Goal: Find specific page/section: Find specific page/section

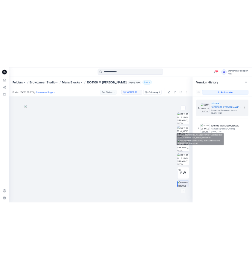
scroll to position [12, 0]
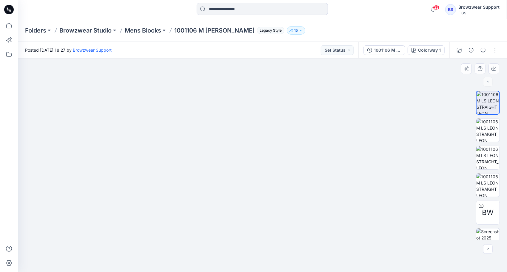
drag, startPoint x: 267, startPoint y: 107, endPoint x: 266, endPoint y: 200, distance: 93.5
click at [266, 200] on img at bounding box center [262, 112] width 612 height 319
click at [263, 8] on input at bounding box center [262, 9] width 131 height 12
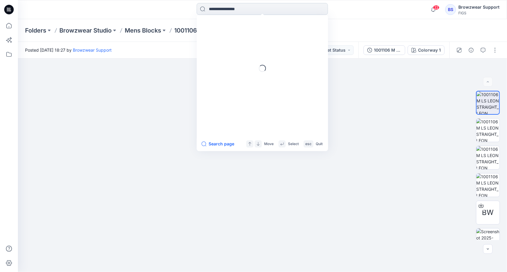
paste input "*******"
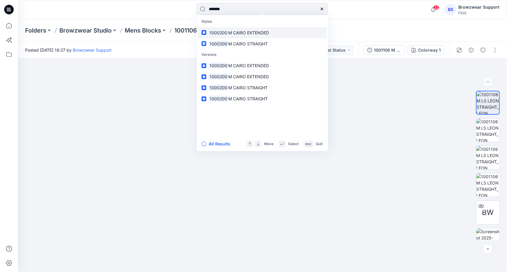
type input "*******"
click at [267, 32] on span "M CAIRO EXTENDED" at bounding box center [248, 32] width 41 height 5
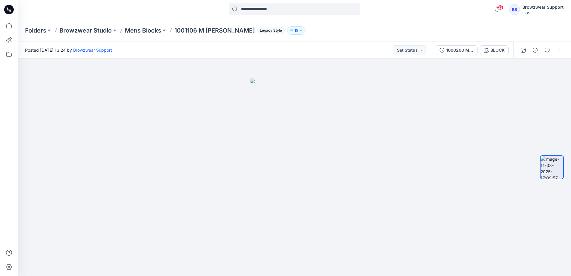
click at [279, 10] on input at bounding box center [294, 9] width 131 height 12
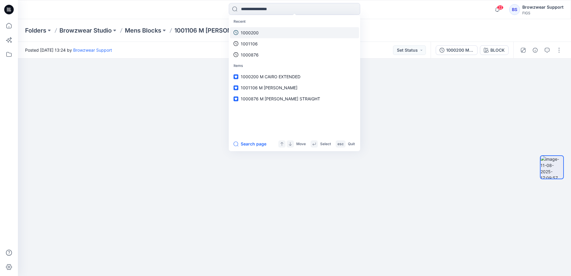
click at [260, 30] on link "1000200" at bounding box center [294, 32] width 129 height 11
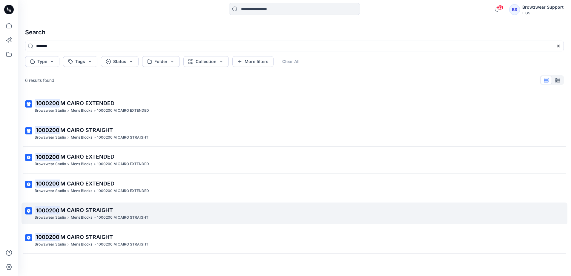
click at [103, 208] on span "M CAIRO STRAIGHT" at bounding box center [86, 210] width 53 height 6
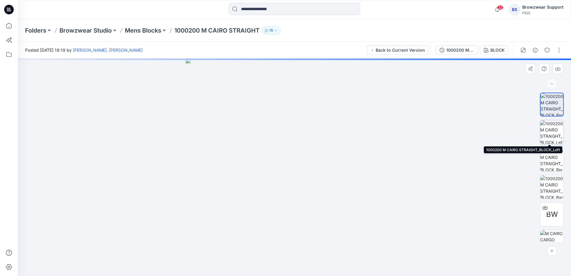
click at [507, 133] on img at bounding box center [551, 131] width 23 height 23
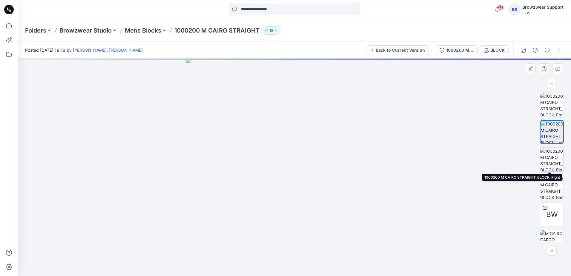
click at [507, 166] on img at bounding box center [551, 159] width 23 height 23
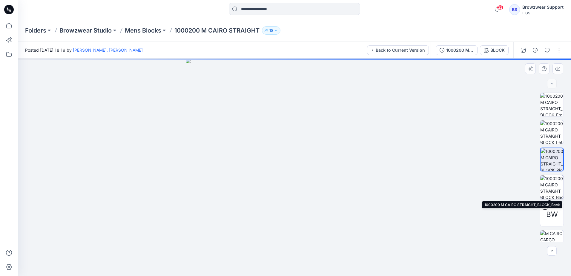
click at [507, 186] on img at bounding box center [551, 186] width 23 height 23
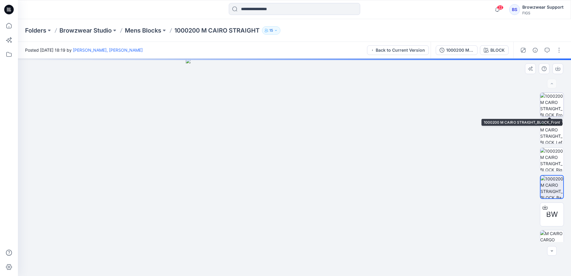
click at [507, 105] on img at bounding box center [551, 104] width 23 height 23
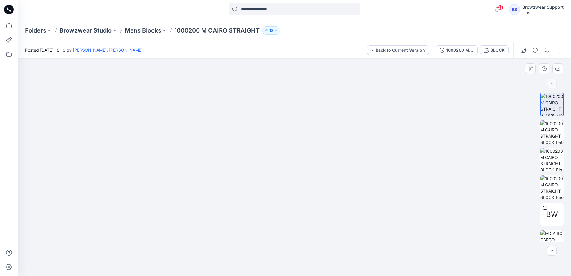
drag, startPoint x: 361, startPoint y: 241, endPoint x: 369, endPoint y: 80, distance: 161.2
drag, startPoint x: 369, startPoint y: 228, endPoint x: 373, endPoint y: 202, distance: 26.1
drag, startPoint x: 357, startPoint y: 99, endPoint x: 358, endPoint y: 236, distance: 136.8
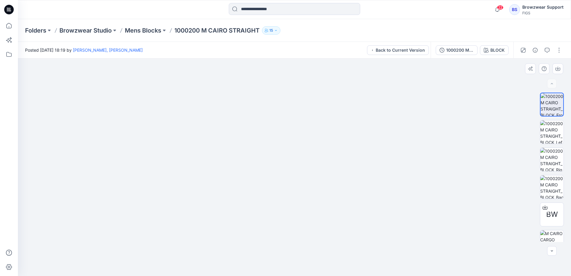
drag, startPoint x: 349, startPoint y: 131, endPoint x: 352, endPoint y: 184, distance: 52.9
click at [352, 184] on img at bounding box center [317, 9] width 896 height 534
click at [507, 133] on img at bounding box center [551, 131] width 23 height 23
drag, startPoint x: 306, startPoint y: 244, endPoint x: 322, endPoint y: 229, distance: 21.6
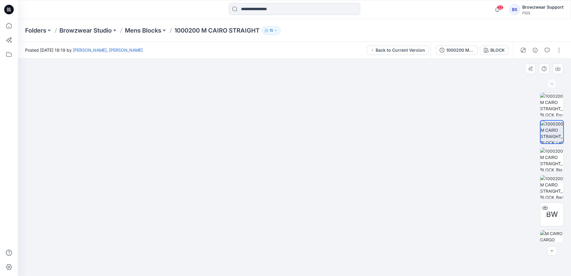
click at [322, 229] on img at bounding box center [308, 32] width 716 height 487
click at [507, 157] on img at bounding box center [551, 159] width 23 height 23
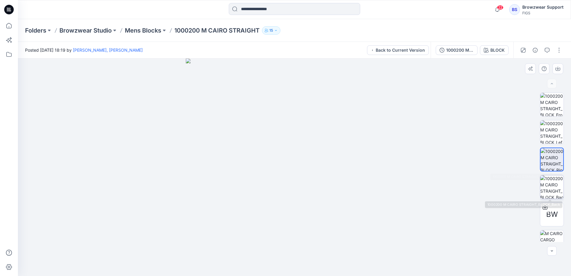
click at [507, 183] on img at bounding box center [551, 186] width 23 height 23
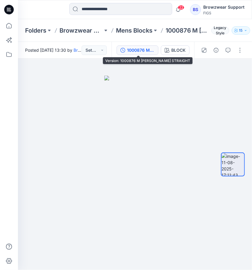
click at [149, 49] on div "1000876 M [PERSON_NAME] STRAIGHT" at bounding box center [140, 50] width 27 height 7
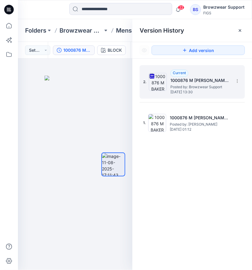
click at [196, 83] on h5 "1000876 M [PERSON_NAME] STRAIGHT" at bounding box center [200, 80] width 60 height 7
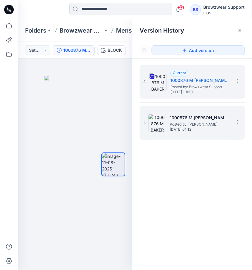
click at [183, 125] on span "Posted by: [PERSON_NAME]" at bounding box center [200, 124] width 60 height 6
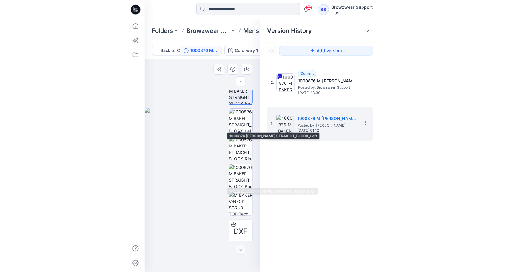
scroll to position [67, 0]
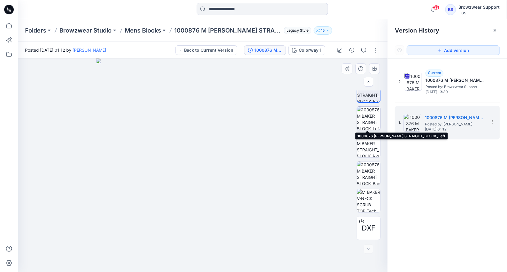
click at [365, 119] on img at bounding box center [368, 118] width 23 height 23
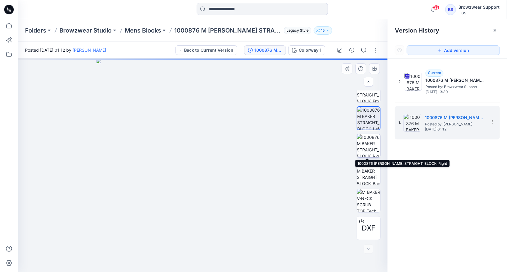
click at [371, 143] on img at bounding box center [368, 145] width 23 height 23
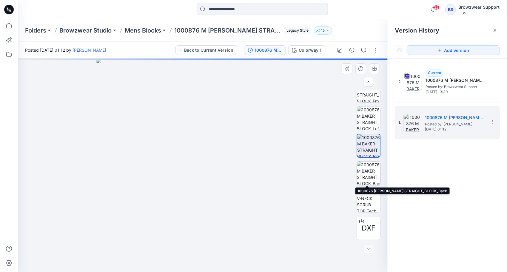
click at [366, 177] on img at bounding box center [368, 173] width 23 height 23
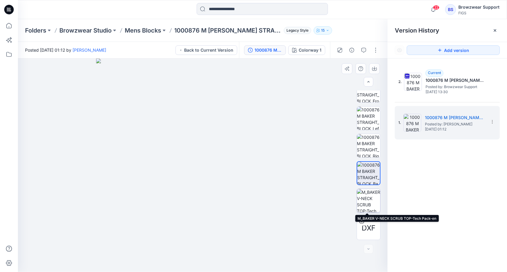
click at [371, 199] on img at bounding box center [368, 200] width 23 height 23
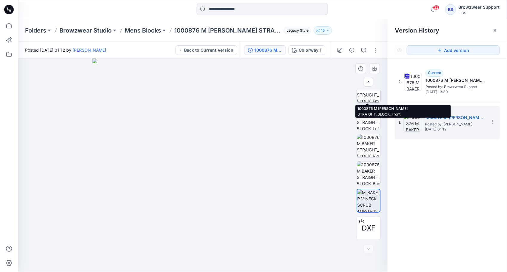
click at [367, 97] on img at bounding box center [368, 90] width 23 height 23
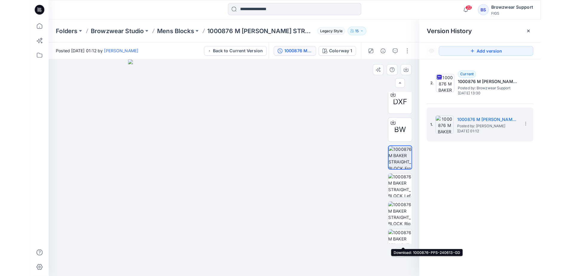
scroll to position [0, 0]
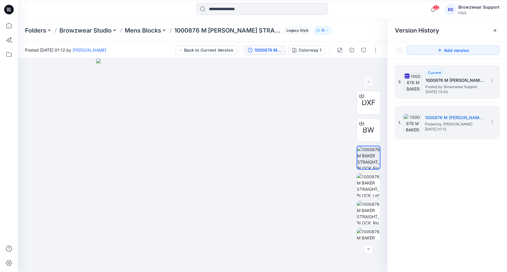
click at [443, 87] on span "Posted by: Browzwear Support" at bounding box center [456, 87] width 60 height 6
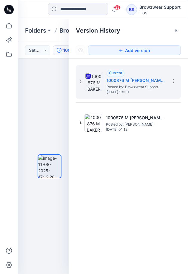
click at [150, 27] on div "Version History" at bounding box center [128, 30] width 105 height 8
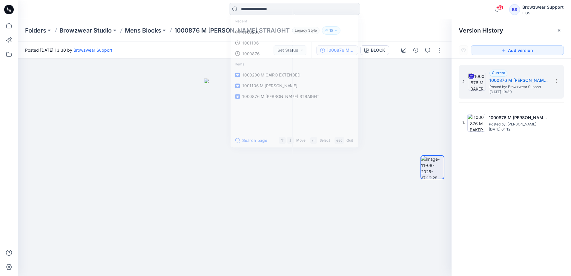
click at [276, 8] on input at bounding box center [294, 9] width 131 height 12
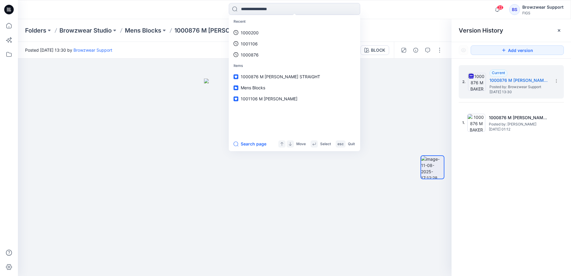
paste input "**********"
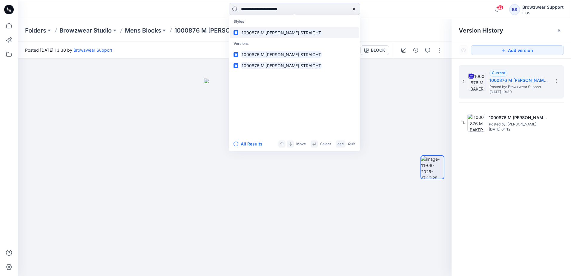
type input "**********"
click at [285, 33] on mark "1000876 M [PERSON_NAME] STRAIGHT" at bounding box center [281, 32] width 81 height 7
